Goal: Check status

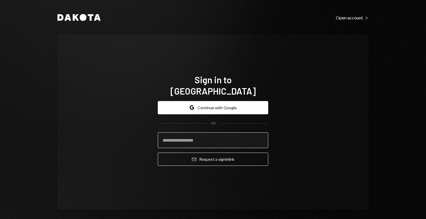
click at [214, 136] on input "email" at bounding box center [213, 140] width 110 height 16
type input "**********"
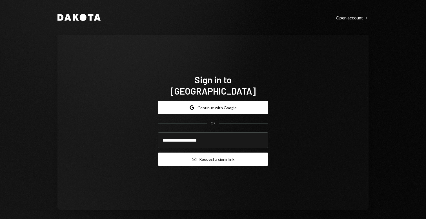
click at [218, 154] on button "Email Request a sign in link" at bounding box center [213, 159] width 110 height 13
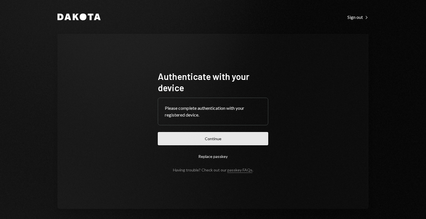
click at [206, 135] on button "Continue" at bounding box center [213, 138] width 110 height 13
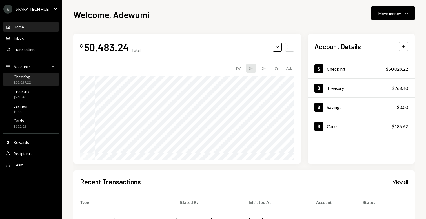
click at [36, 80] on div "Checking $50,029.22" at bounding box center [31, 79] width 51 height 11
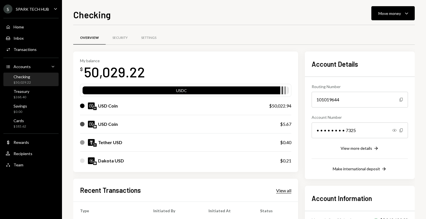
click at [281, 193] on div "View all" at bounding box center [283, 191] width 15 height 6
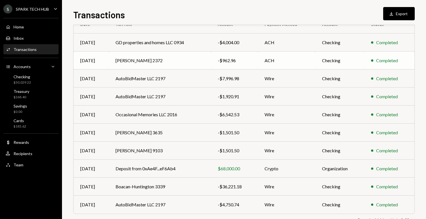
scroll to position [75, 0]
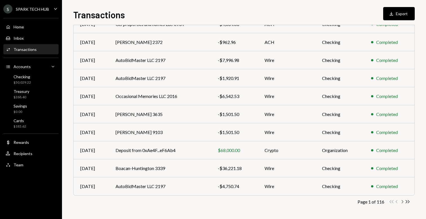
click at [402, 200] on icon "Chevron Right" at bounding box center [401, 201] width 5 height 5
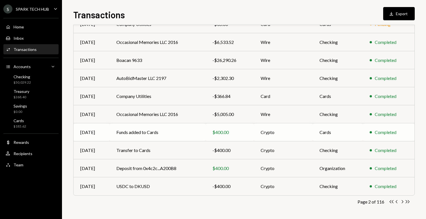
scroll to position [0, 0]
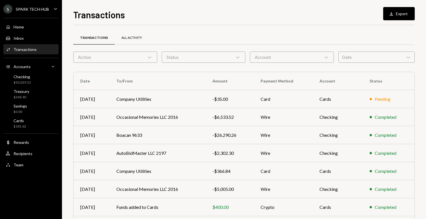
click at [138, 38] on div "All Activity" at bounding box center [131, 37] width 21 height 5
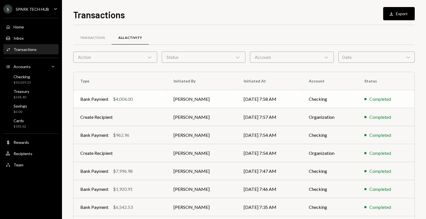
scroll to position [75, 0]
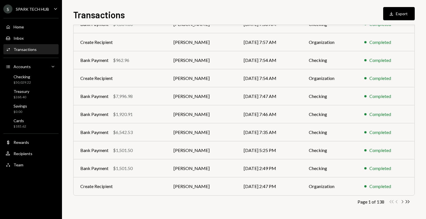
click at [401, 202] on icon "Chevron Right" at bounding box center [401, 201] width 5 height 5
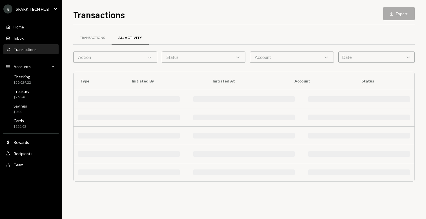
scroll to position [0, 0]
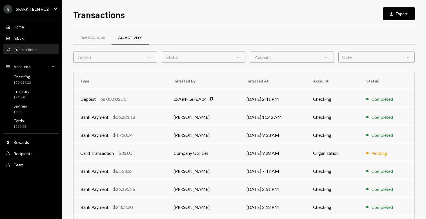
click at [123, 57] on div "Action Chevron Down" at bounding box center [115, 57] width 84 height 11
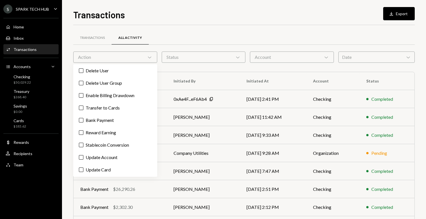
scroll to position [196, 0]
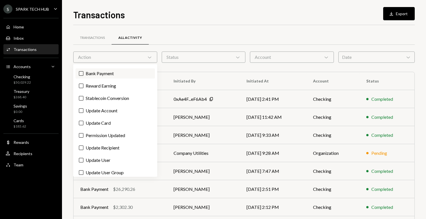
click at [81, 72] on button "Bank Payment" at bounding box center [81, 73] width 5 height 5
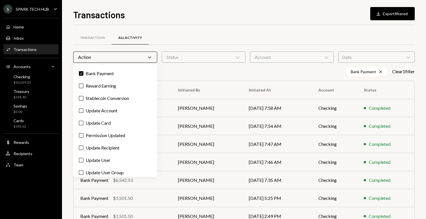
click at [226, 74] on div "Bank Payment Cross Clear 1 filter" at bounding box center [243, 71] width 341 height 9
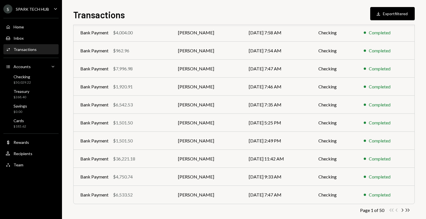
scroll to position [84, 0]
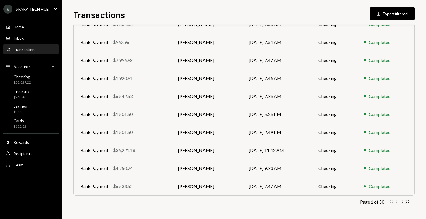
click at [403, 201] on icon "button" at bounding box center [403, 201] width 2 height 3
click at [402, 201] on icon "Chevron Right" at bounding box center [401, 201] width 5 height 5
click at [404, 204] on icon "Chevron Right" at bounding box center [401, 201] width 5 height 5
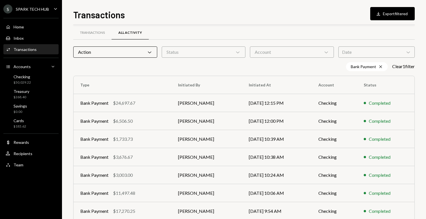
scroll to position [6, 0]
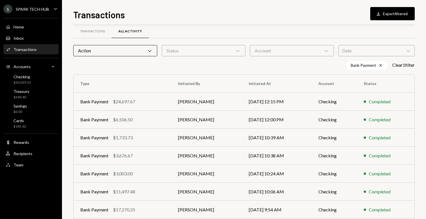
click at [349, 46] on div "Date Chevron Down" at bounding box center [376, 50] width 76 height 11
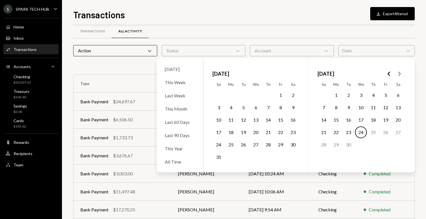
click at [263, 34] on div "Transactions All Activity" at bounding box center [243, 31] width 341 height 14
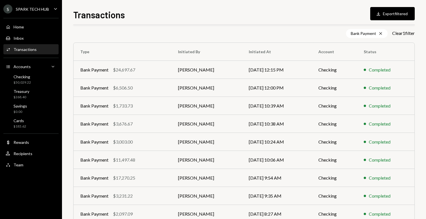
scroll to position [84, 0]
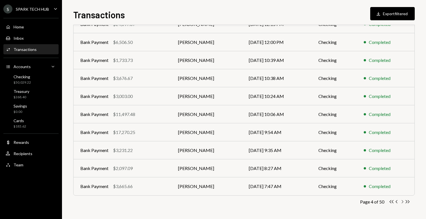
click at [401, 201] on icon "Chevron Right" at bounding box center [401, 201] width 5 height 5
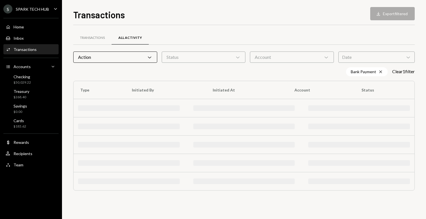
scroll to position [0, 0]
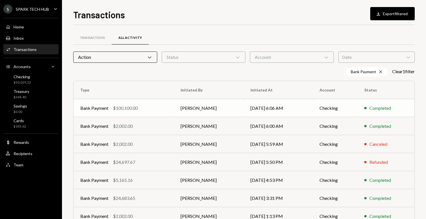
click at [220, 108] on td "[PERSON_NAME]" at bounding box center [209, 108] width 70 height 18
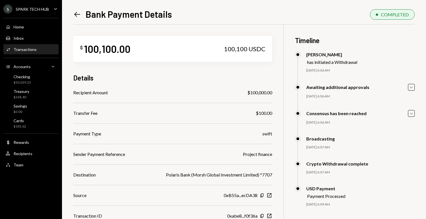
scroll to position [25, 0]
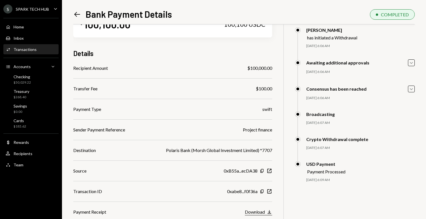
click at [257, 210] on div "Download" at bounding box center [255, 211] width 20 height 5
